Goal: Find specific page/section: Find specific page/section

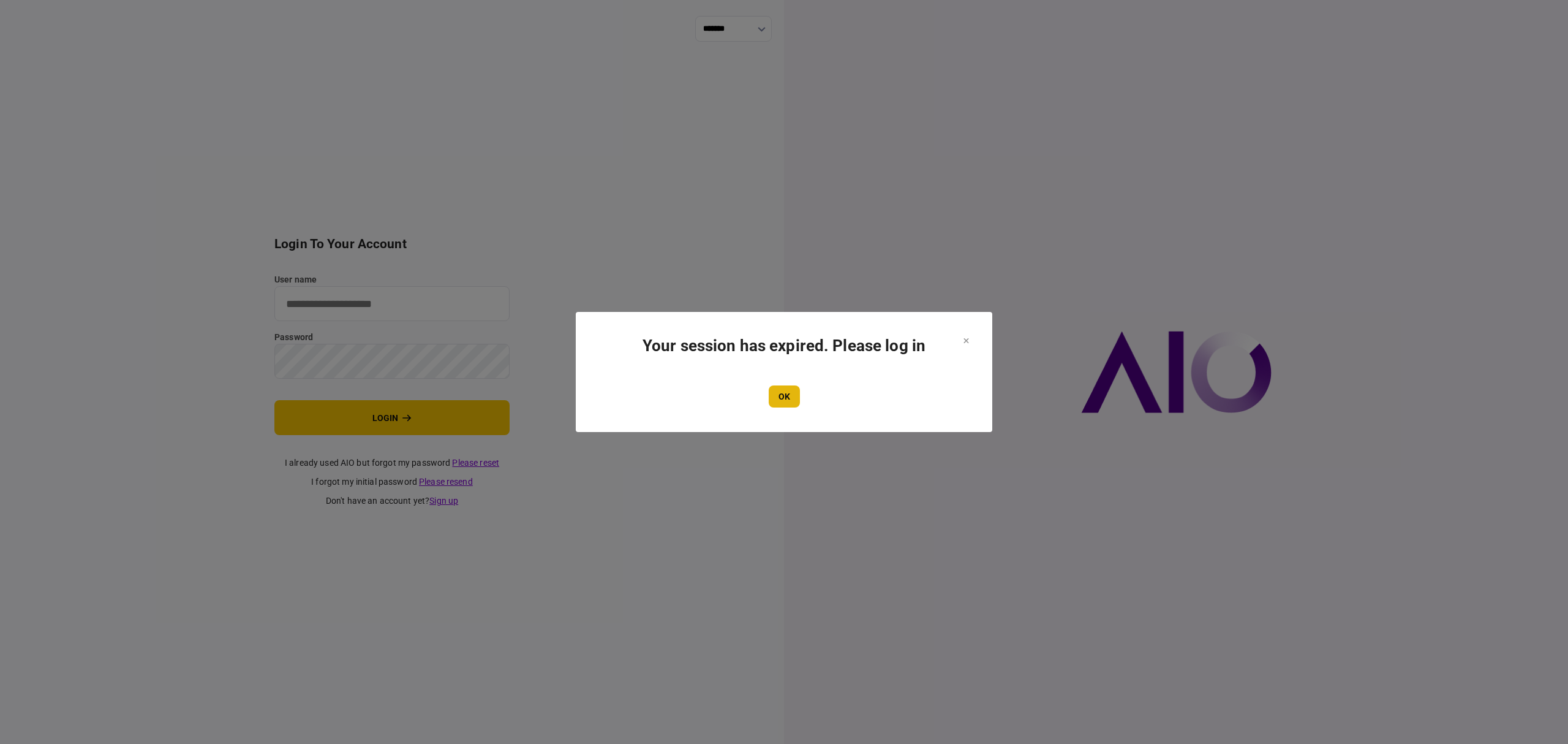
type input "*******"
click at [787, 396] on button "OK" at bounding box center [784, 396] width 31 height 22
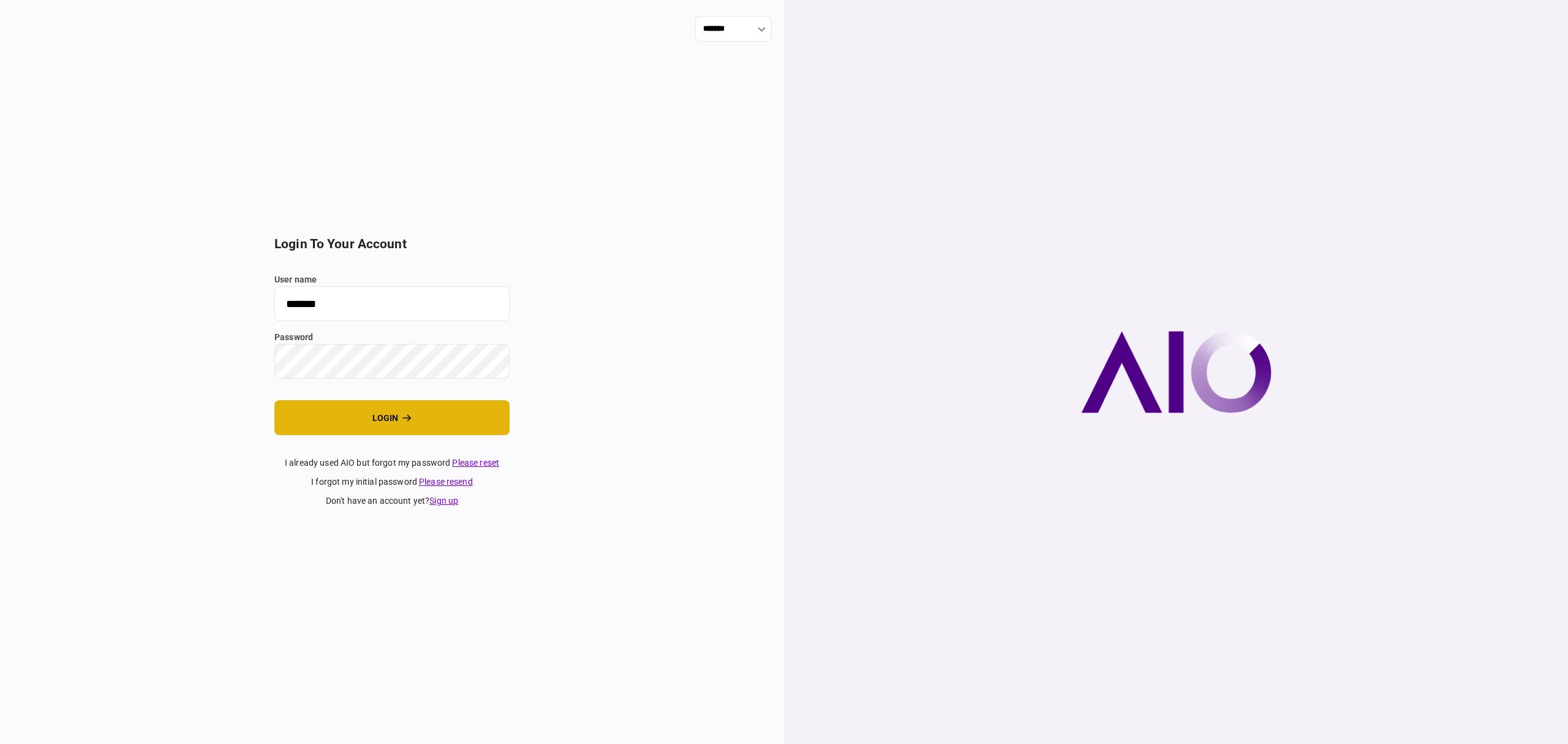
click at [432, 423] on button "login" at bounding box center [392, 417] width 235 height 35
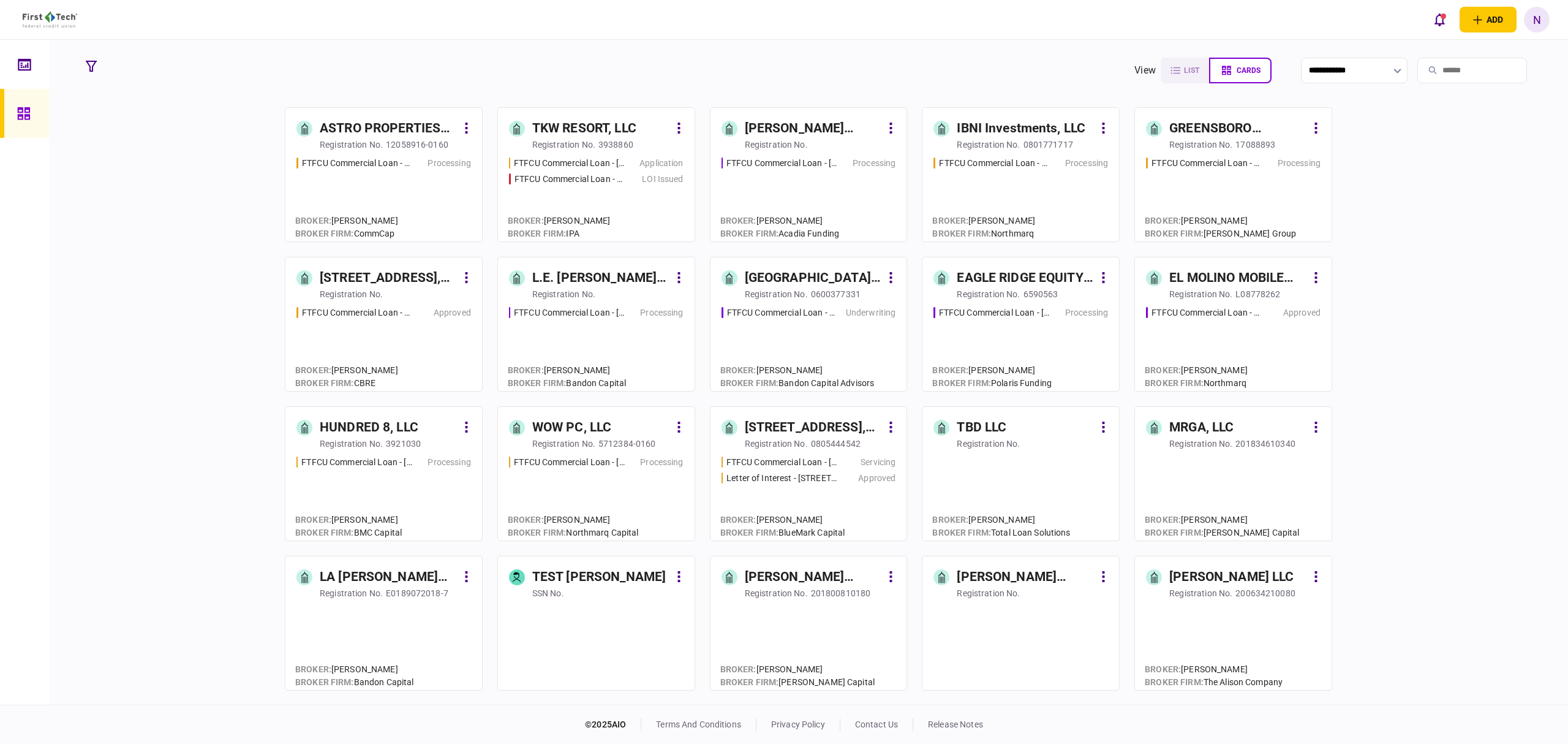
click at [616, 130] on div "TKW RESORT, LLC" at bounding box center [584, 128] width 104 height 20
